Goal: Check status: Verify the current state of an ongoing process or item

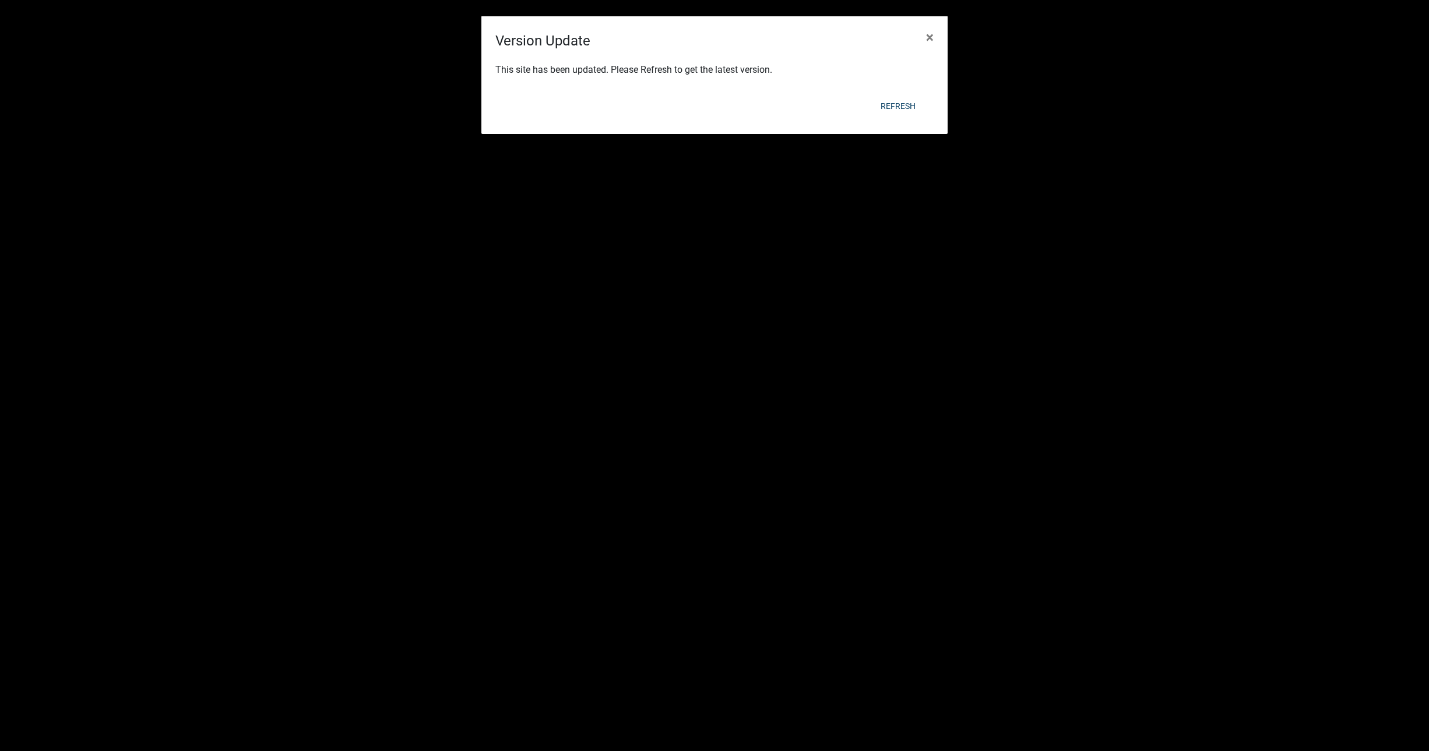
scroll to position [14, 0]
click at [896, 89] on div "This site has been updated. Please Refresh to get the latest version." at bounding box center [714, 71] width 466 height 40
click at [900, 105] on button "Refresh" at bounding box center [898, 106] width 54 height 21
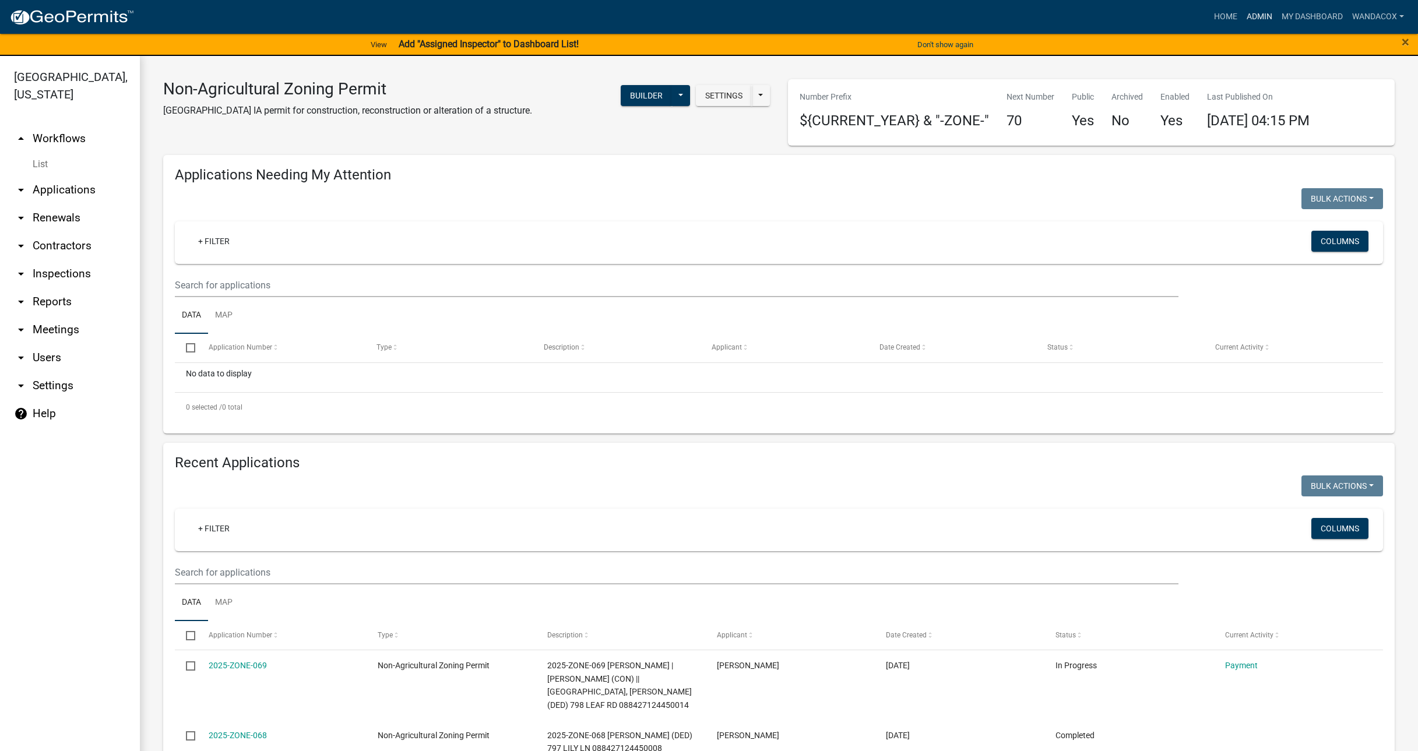
click at [1261, 16] on link "Admin" at bounding box center [1259, 17] width 35 height 22
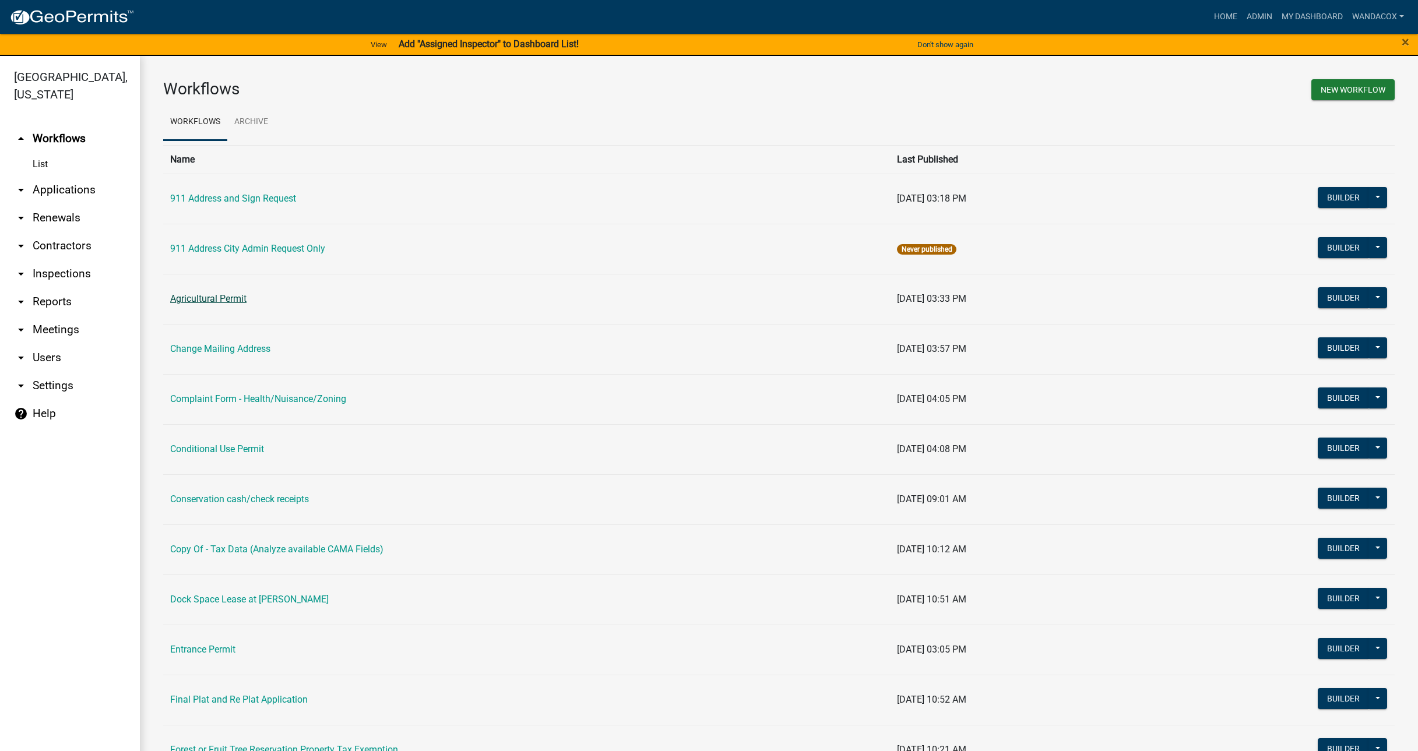
click at [211, 295] on link "Agricultural Permit" at bounding box center [208, 298] width 76 height 11
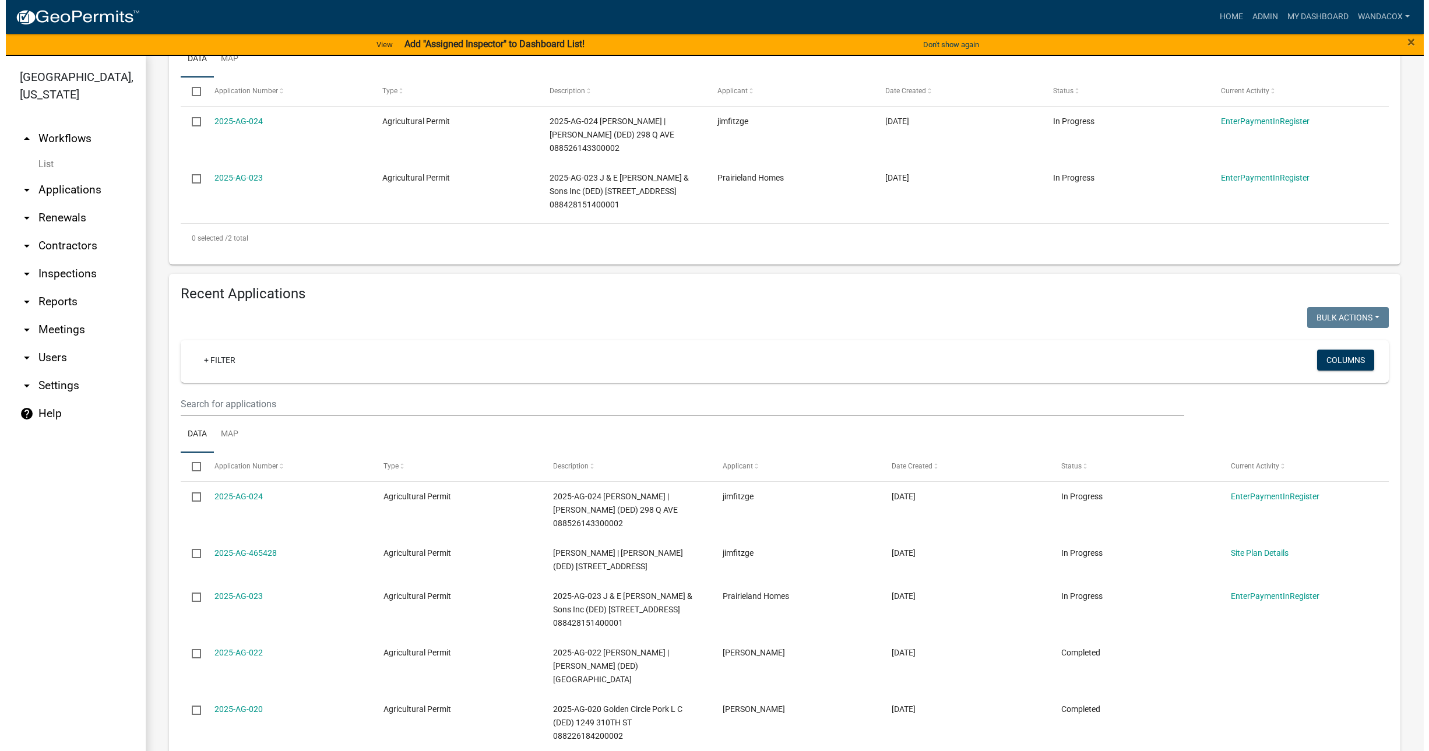
scroll to position [291, 0]
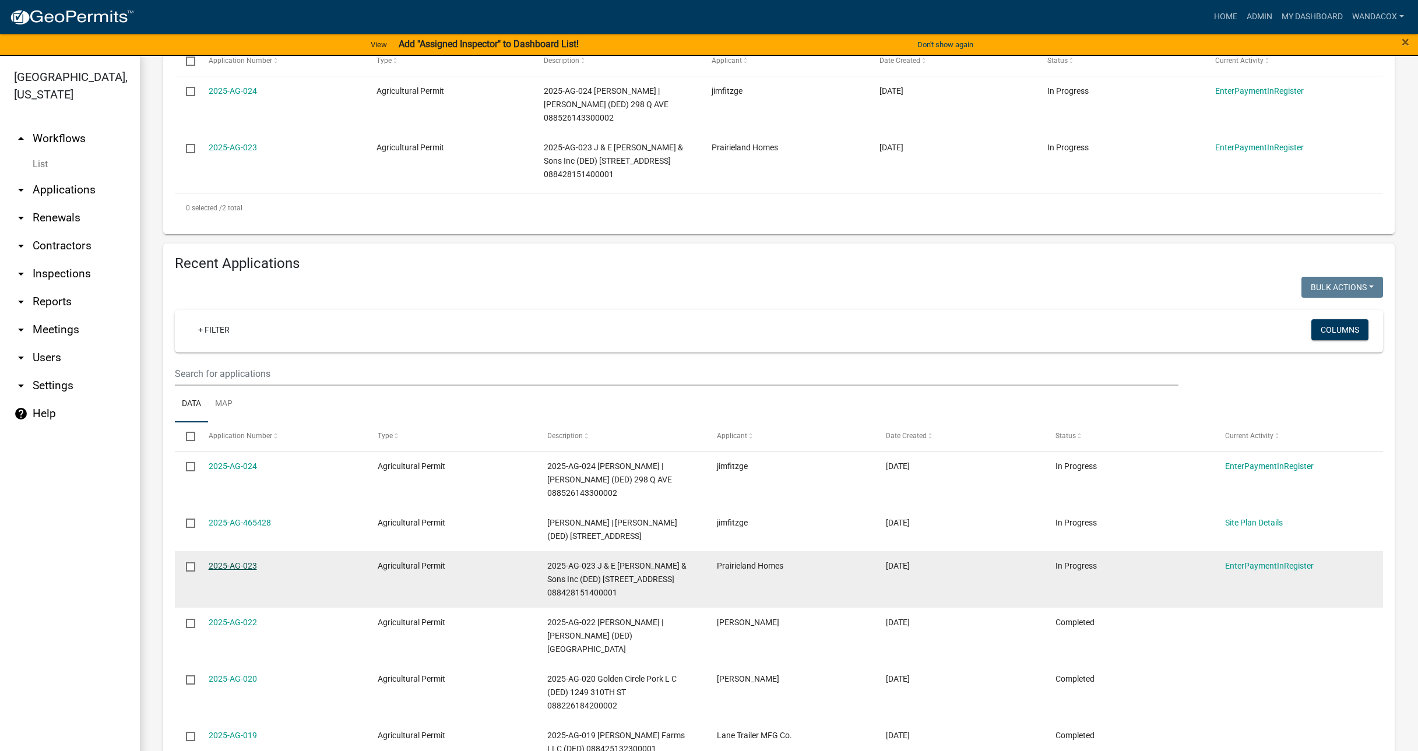
click at [219, 561] on link "2025-AG-023" at bounding box center [233, 565] width 48 height 9
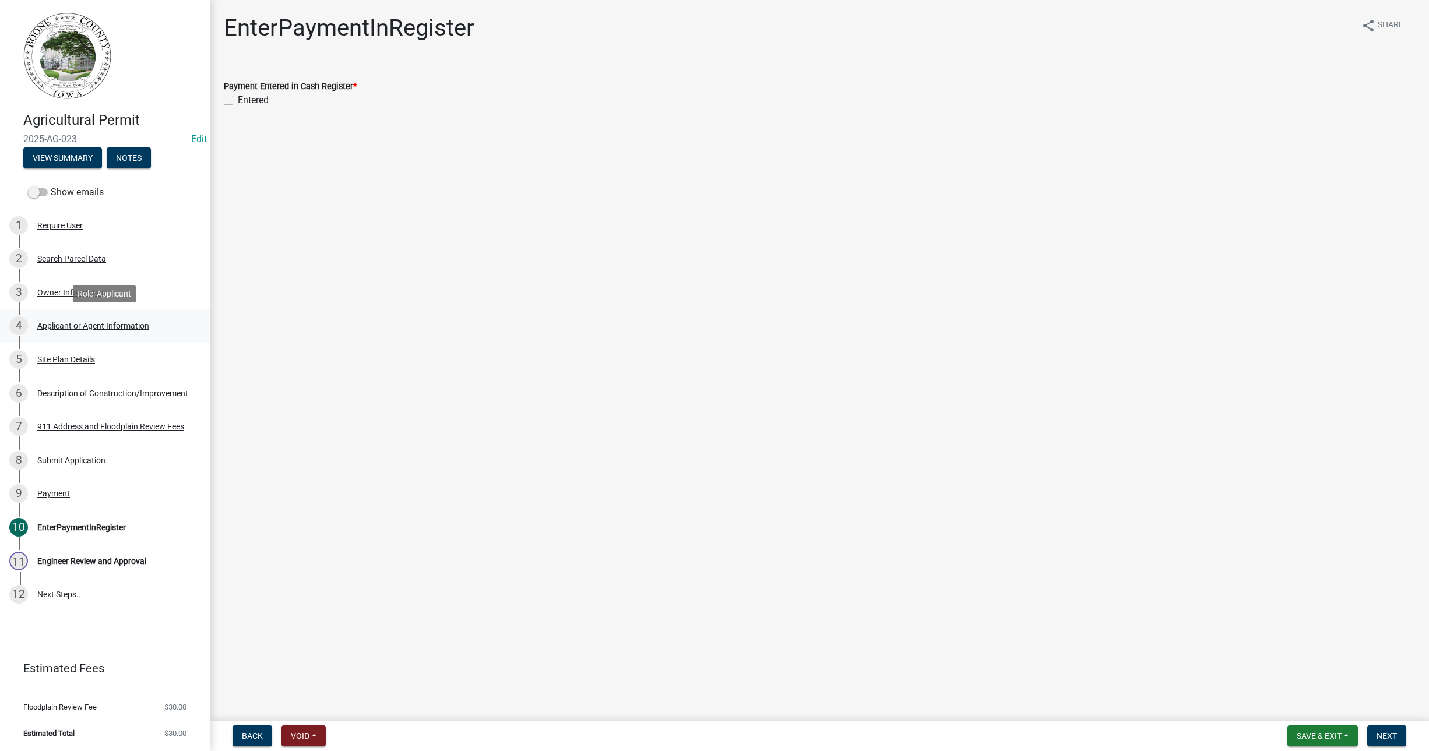
click at [71, 325] on div "Applicant or Agent Information" at bounding box center [93, 326] width 112 height 8
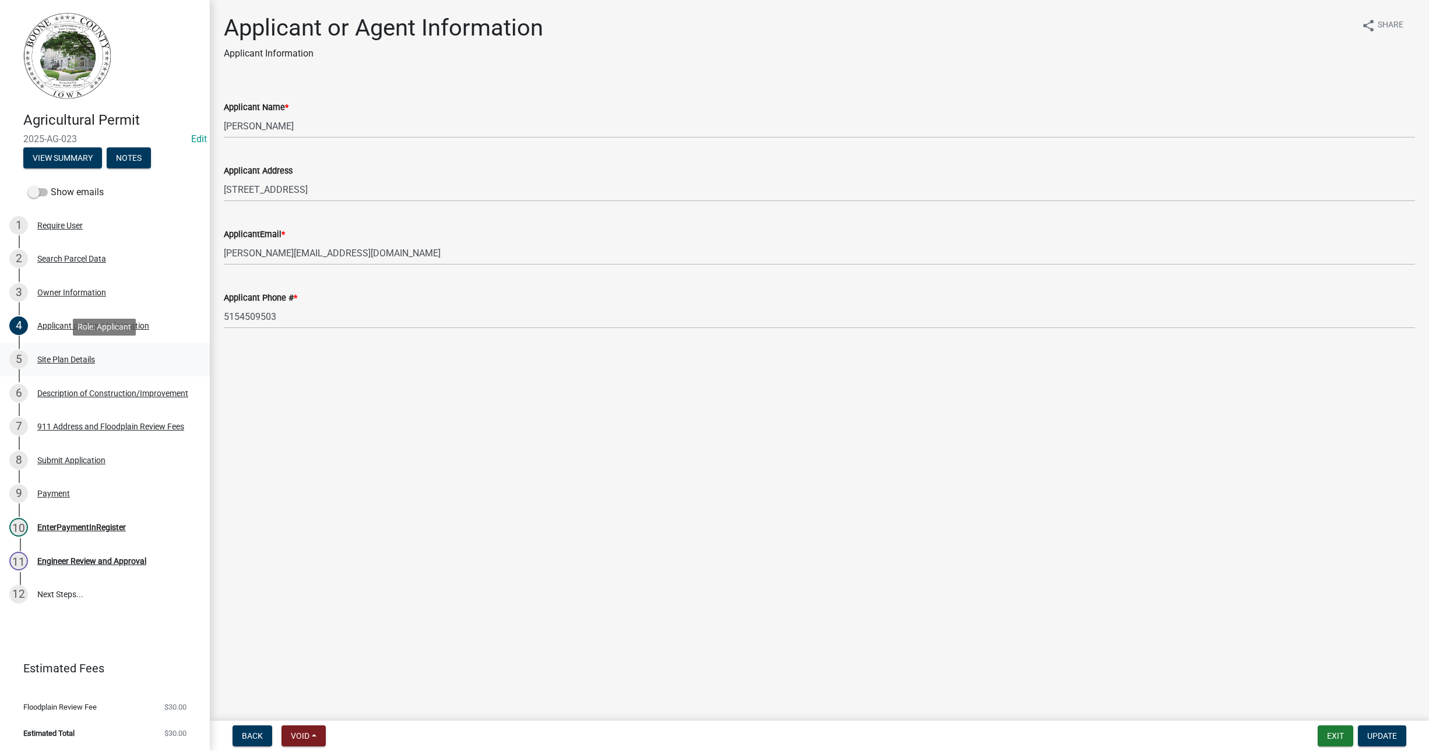
click at [50, 360] on div "Site Plan Details" at bounding box center [66, 360] width 58 height 8
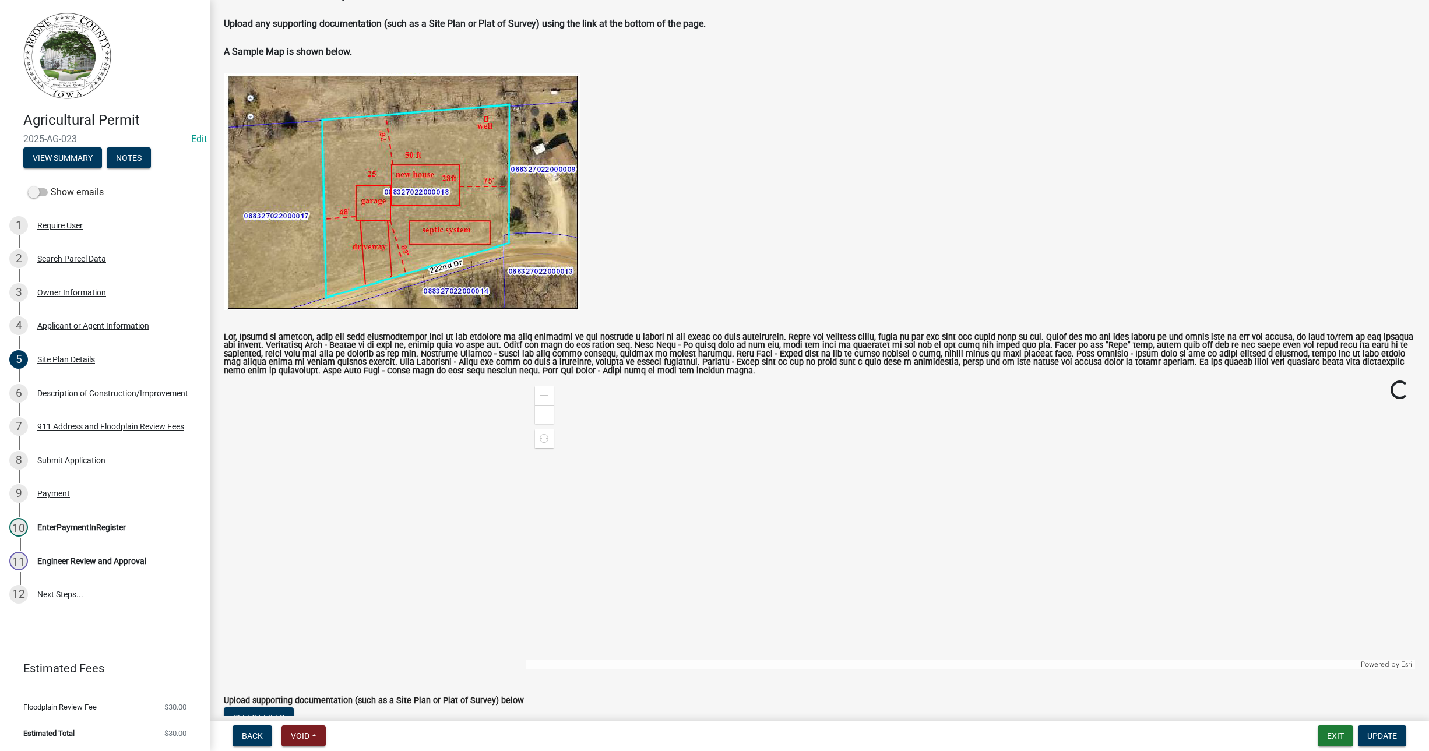
scroll to position [157, 0]
